Goal: Task Accomplishment & Management: Use online tool/utility

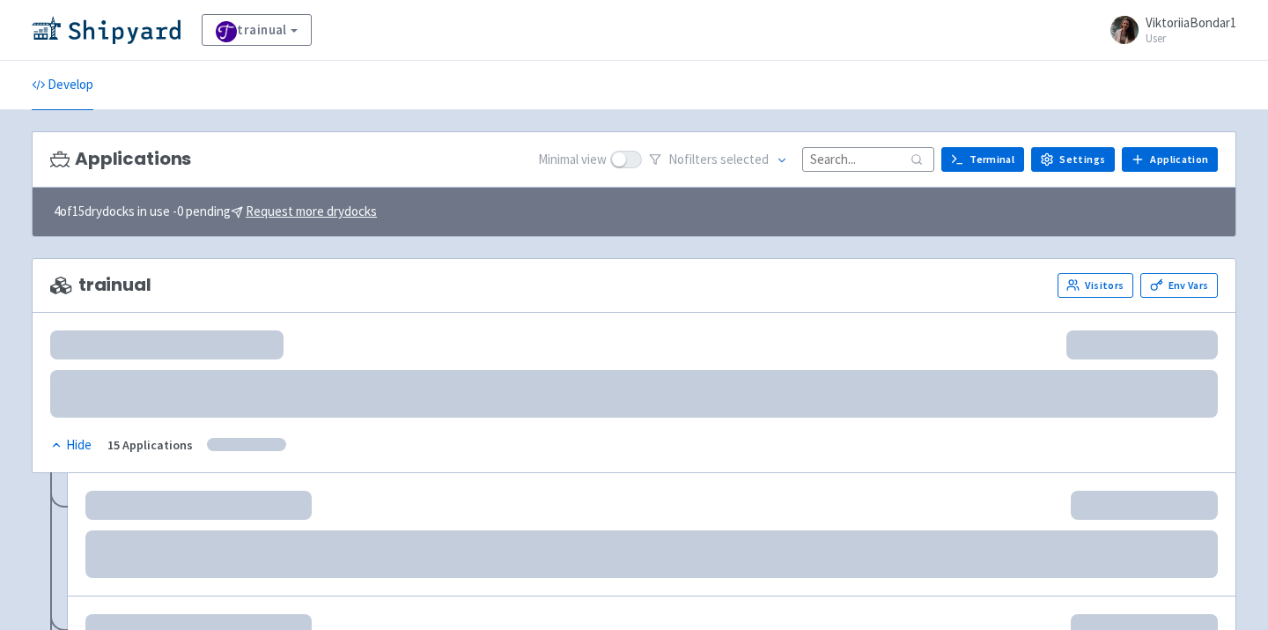
click at [838, 166] on input at bounding box center [868, 159] width 132 height 24
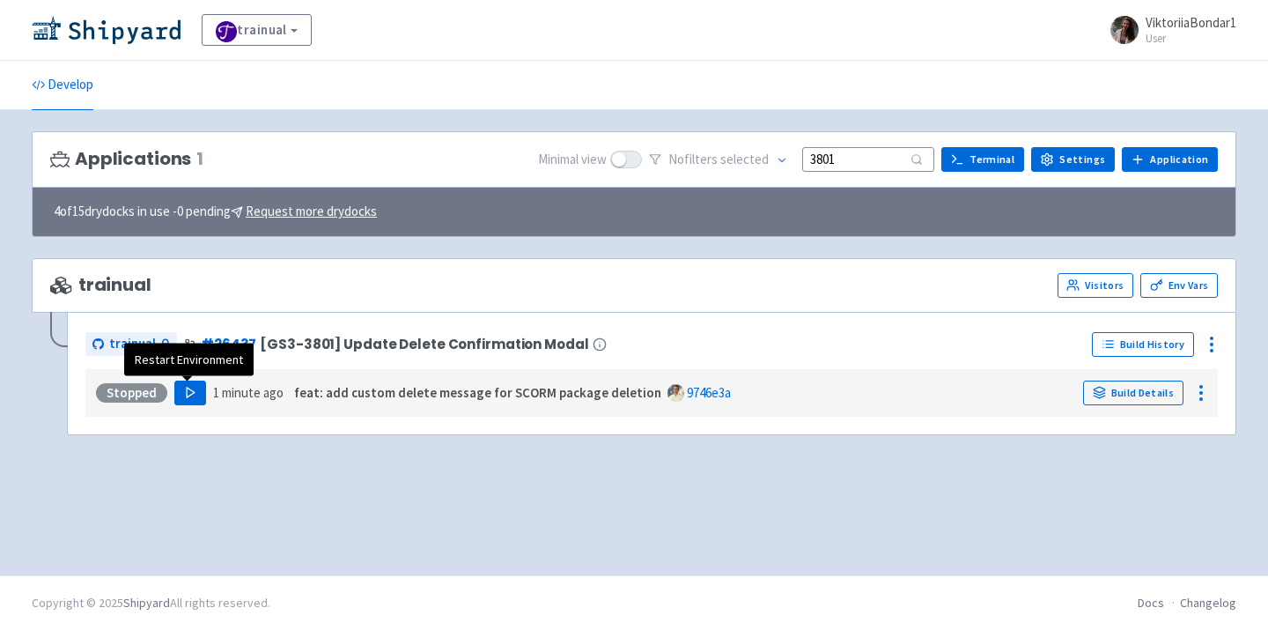
type input "3801"
click at [184, 395] on icon "button" at bounding box center [190, 392] width 13 height 13
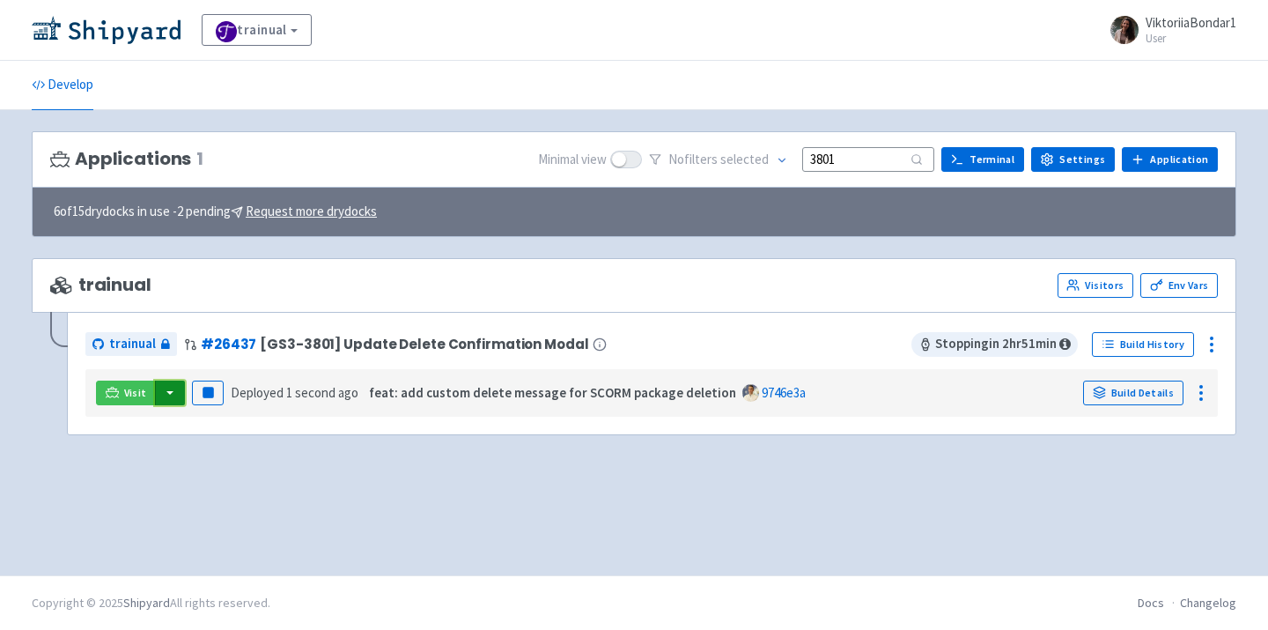
click at [169, 392] on button "button" at bounding box center [170, 392] width 30 height 25
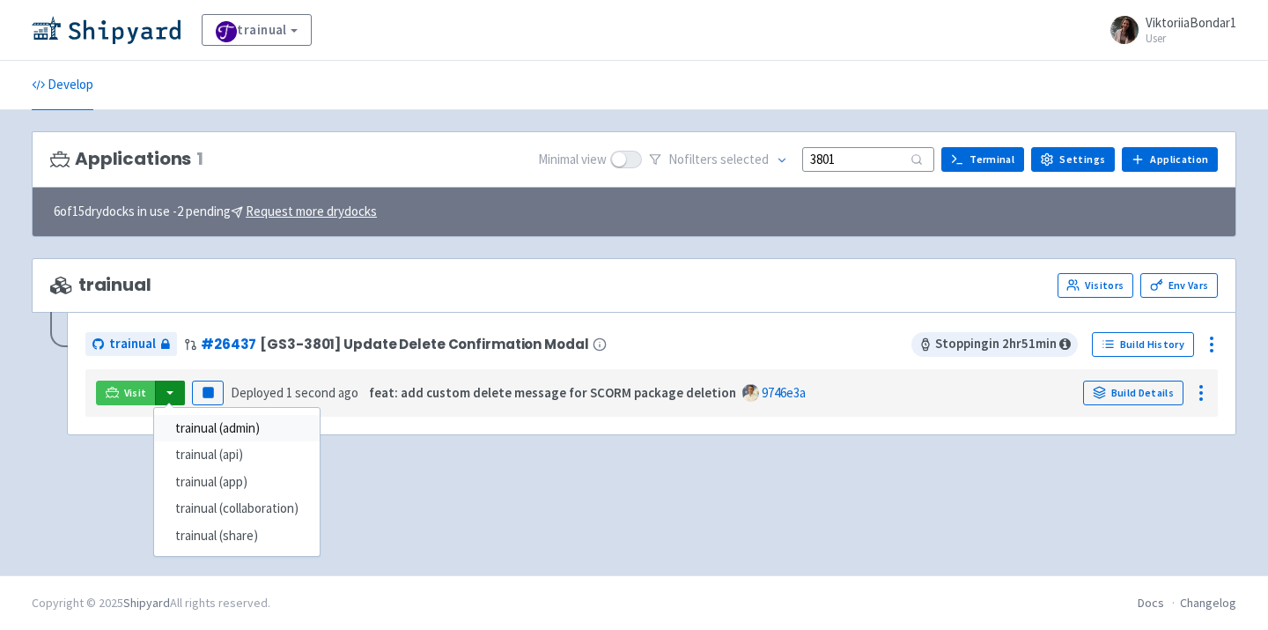
click at [215, 435] on link "trainual (admin)" at bounding box center [237, 428] width 166 height 27
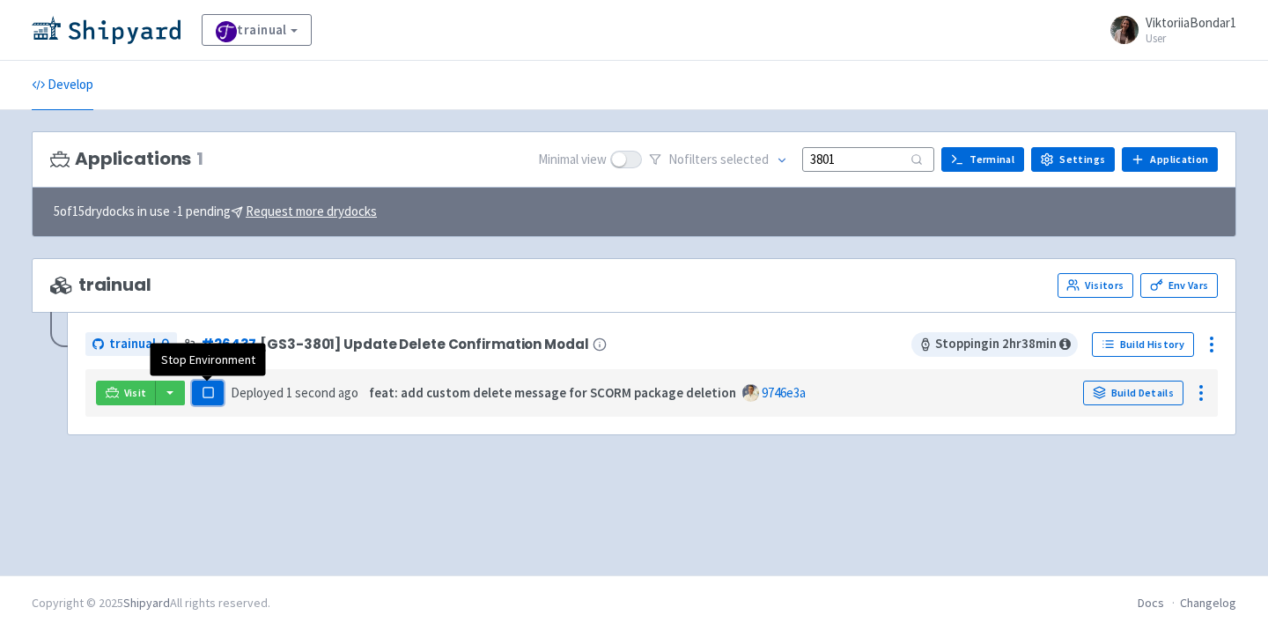
click at [206, 403] on button "Pause" at bounding box center [208, 392] width 32 height 25
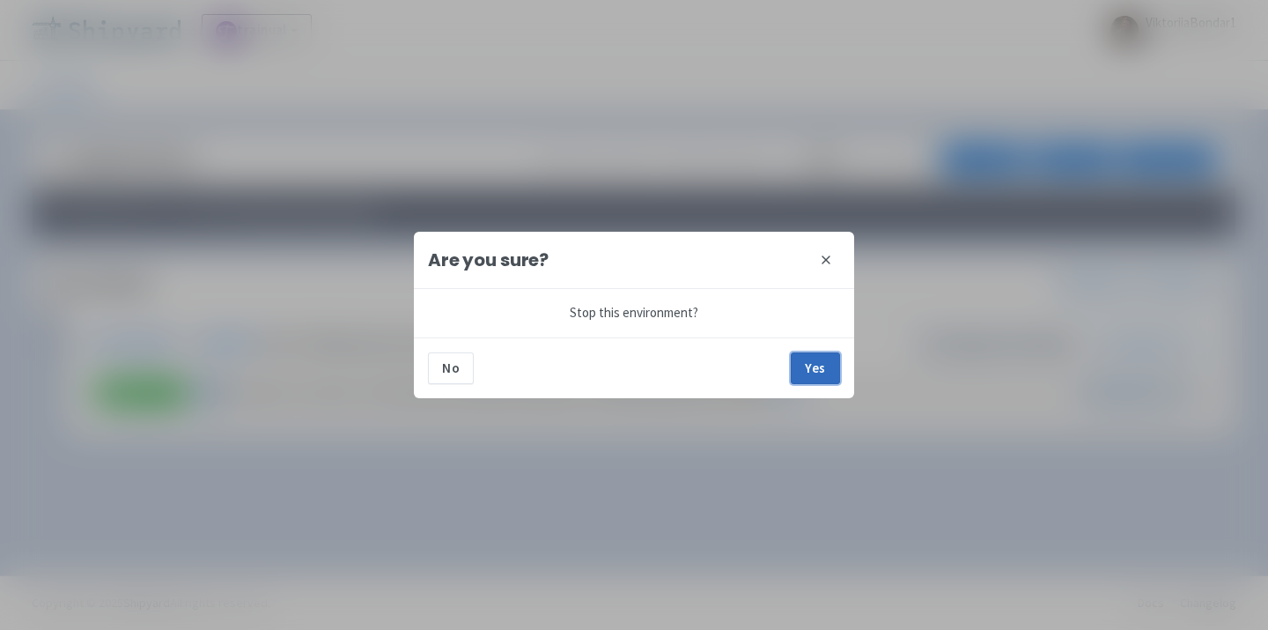
click at [815, 371] on button "Yes" at bounding box center [815, 368] width 49 height 32
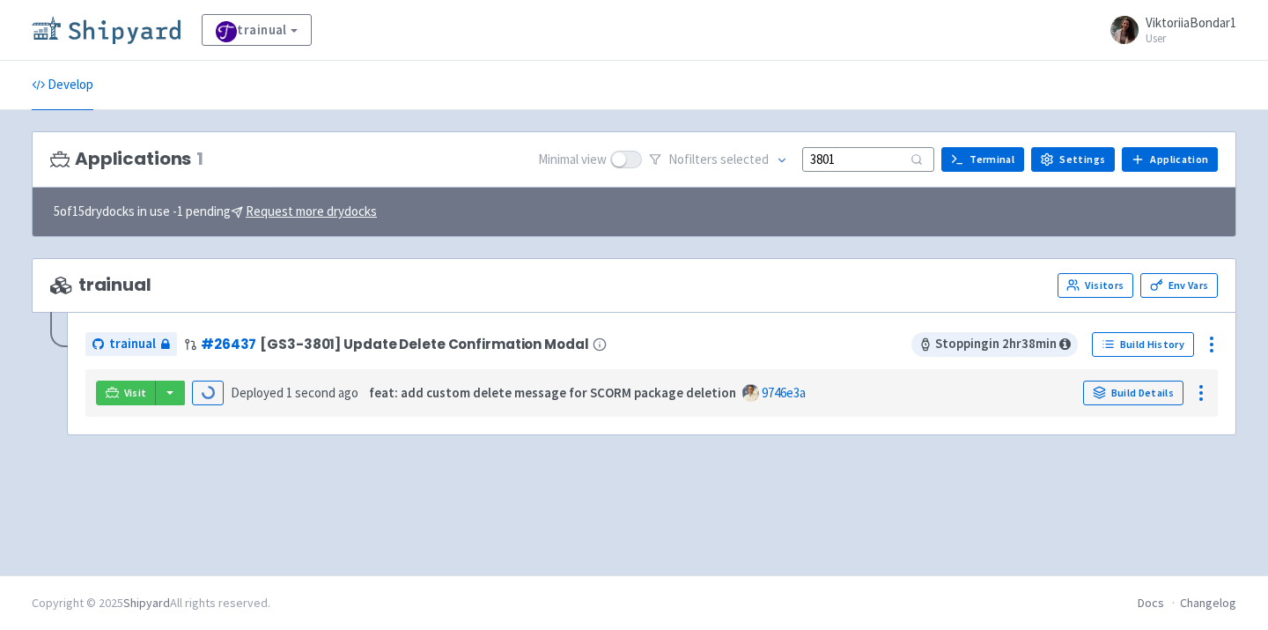
click at [86, 23] on img at bounding box center [106, 30] width 149 height 28
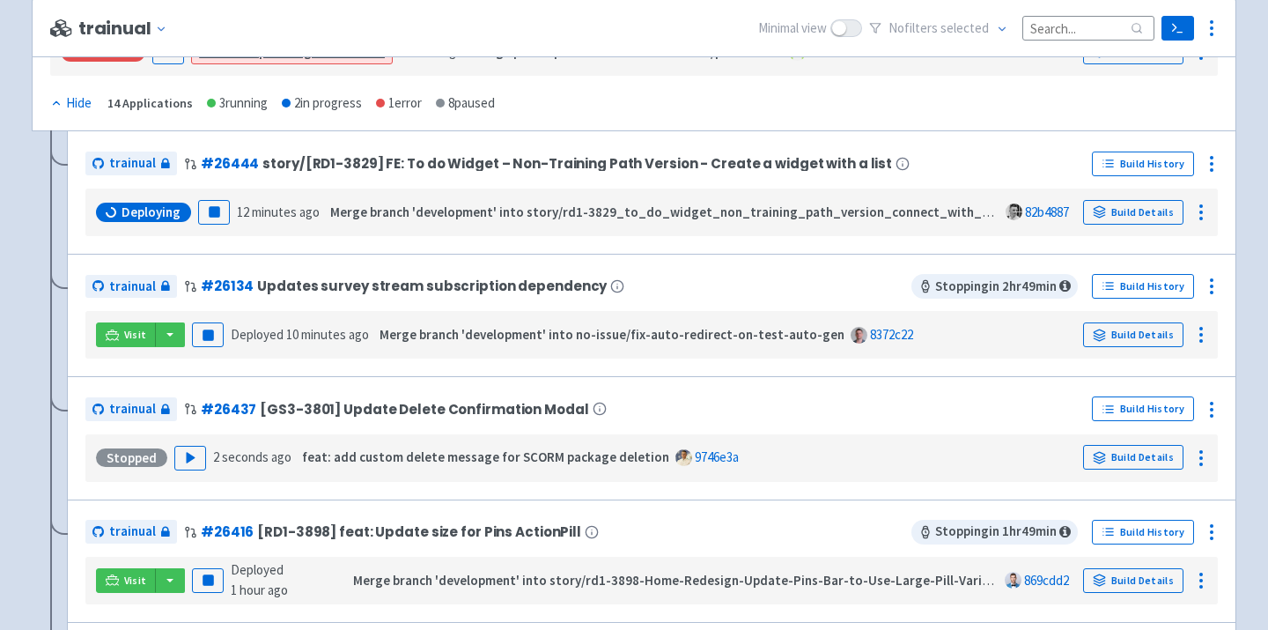
scroll to position [360, 0]
